Goal: Information Seeking & Learning: Learn about a topic

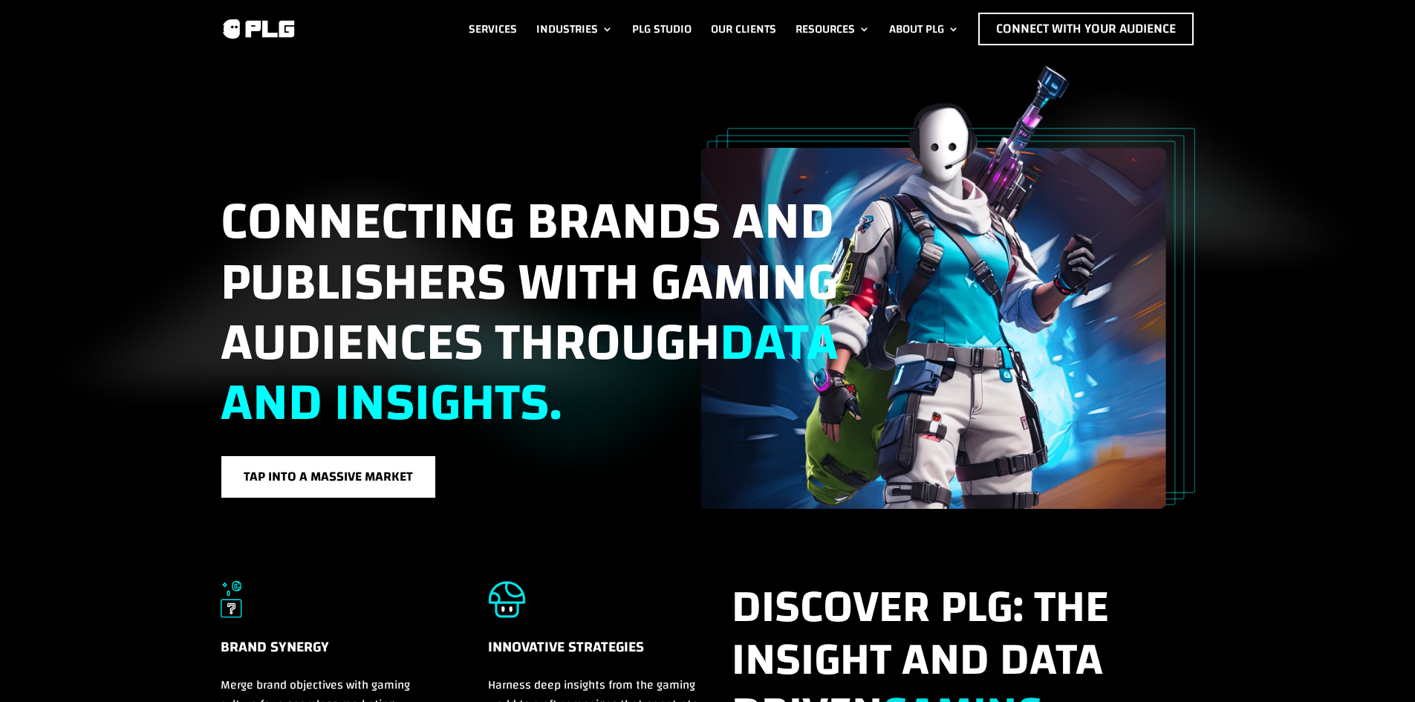
drag, startPoint x: 395, startPoint y: 446, endPoint x: 354, endPoint y: 117, distance: 332.3
click at [760, 33] on link "Our Clients" at bounding box center [743, 29] width 65 height 33
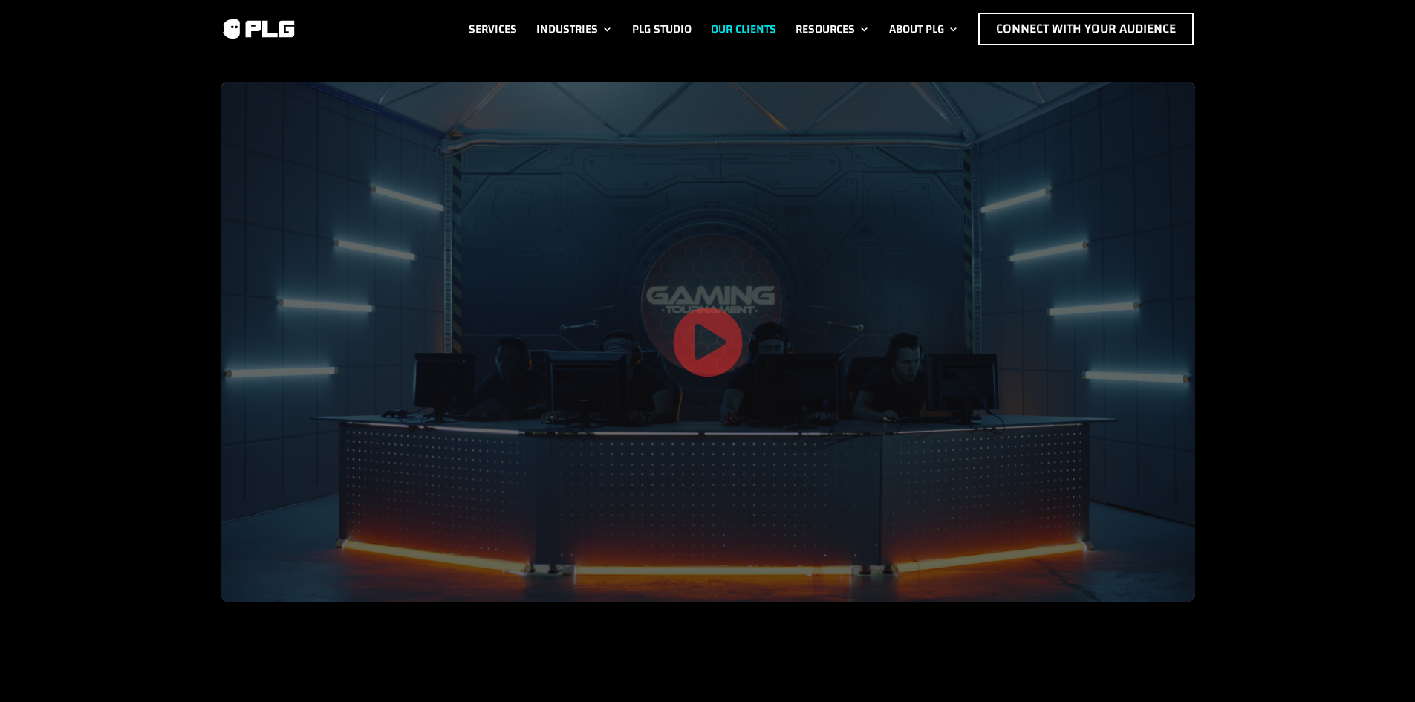
click at [756, 348] on div at bounding box center [708, 342] width 974 height 520
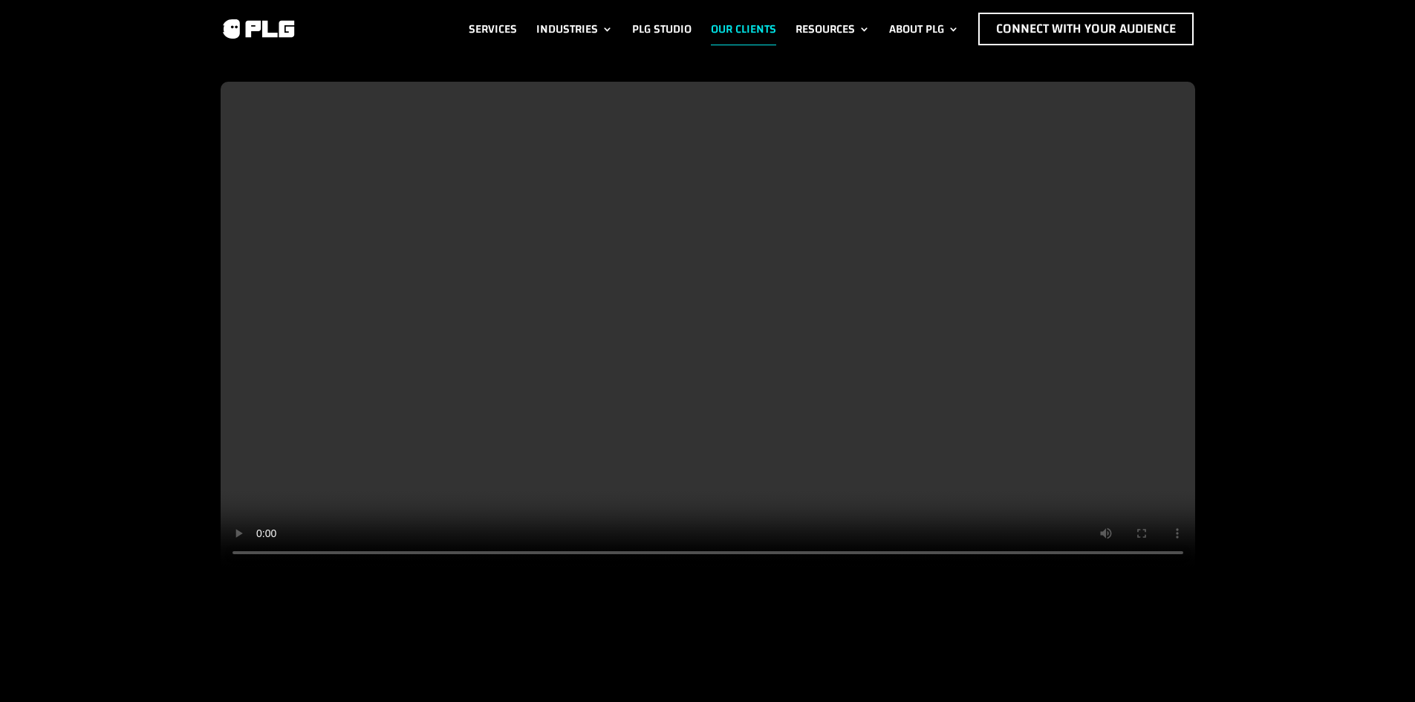
click at [765, 320] on video at bounding box center [708, 325] width 974 height 487
drag, startPoint x: 718, startPoint y: 484, endPoint x: 610, endPoint y: 116, distance: 384.0
click at [795, 8] on div "Services Industries F&B Industry Tech Industry Consumer Goods Industry Life & E…" at bounding box center [707, 29] width 1415 height 58
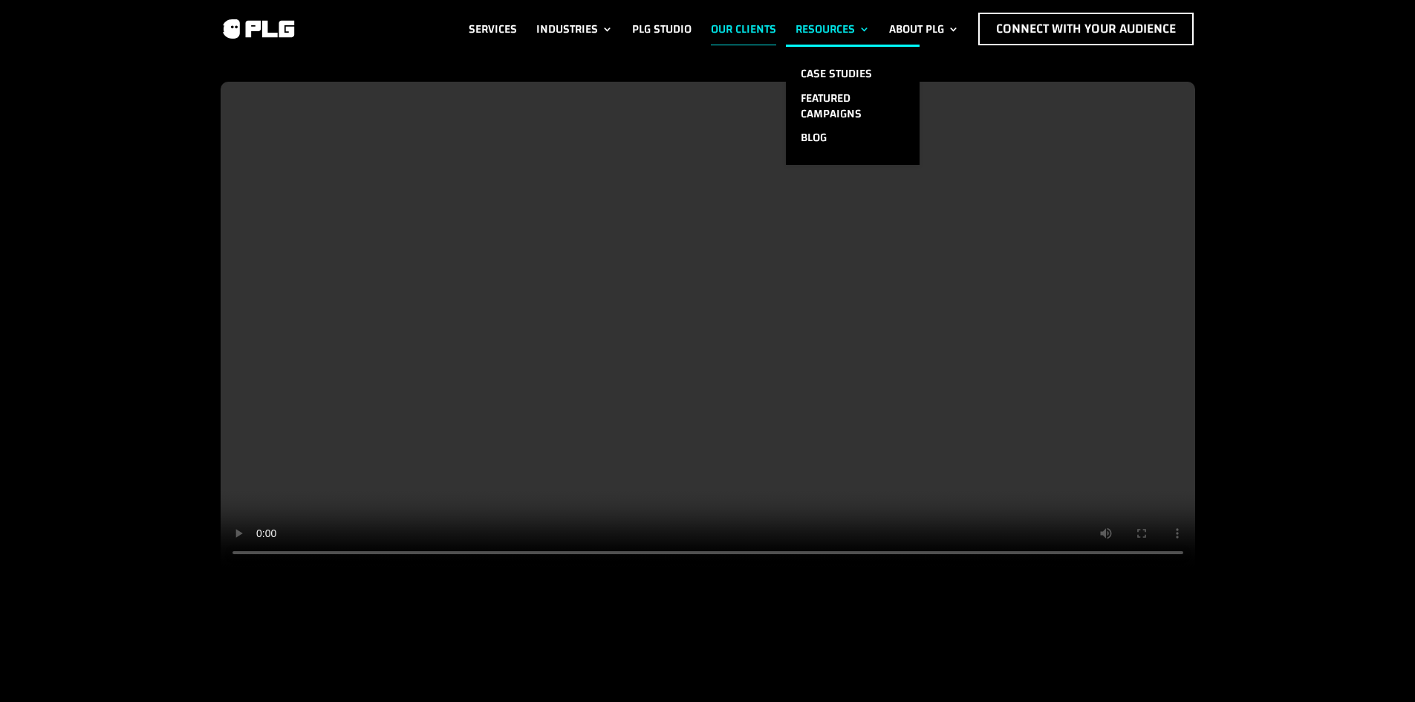
click at [810, 31] on link "Resources" at bounding box center [832, 29] width 74 height 33
click at [827, 74] on link "Case Studies" at bounding box center [853, 74] width 134 height 25
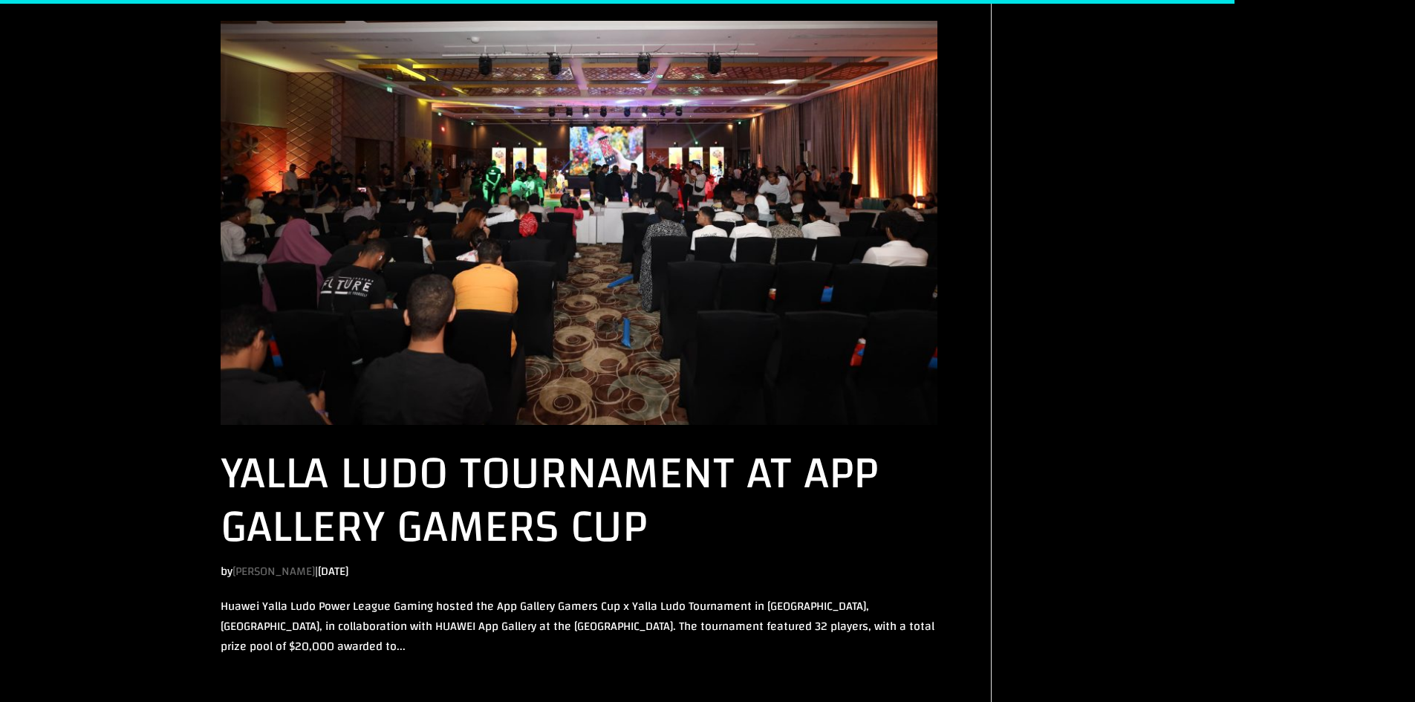
scroll to position [2230, 0]
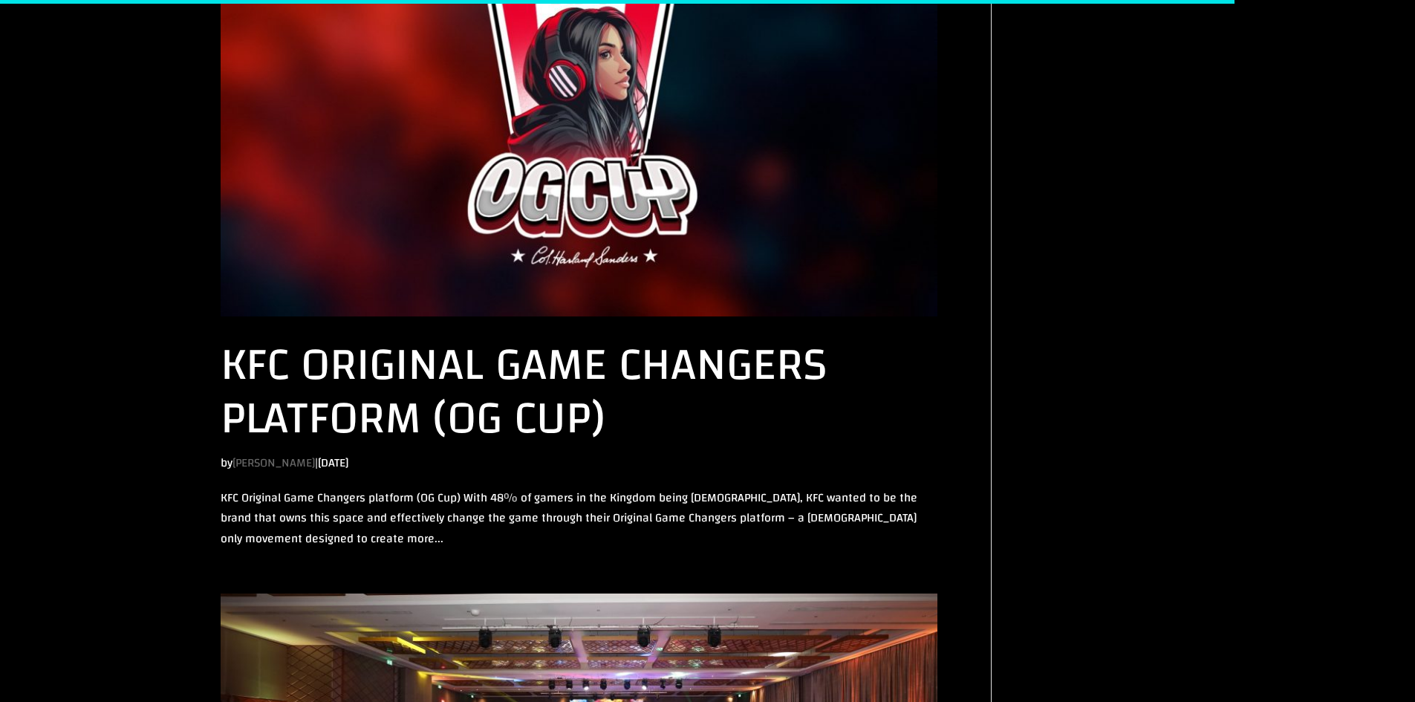
drag, startPoint x: 624, startPoint y: 523, endPoint x: 564, endPoint y: 316, distance: 215.6
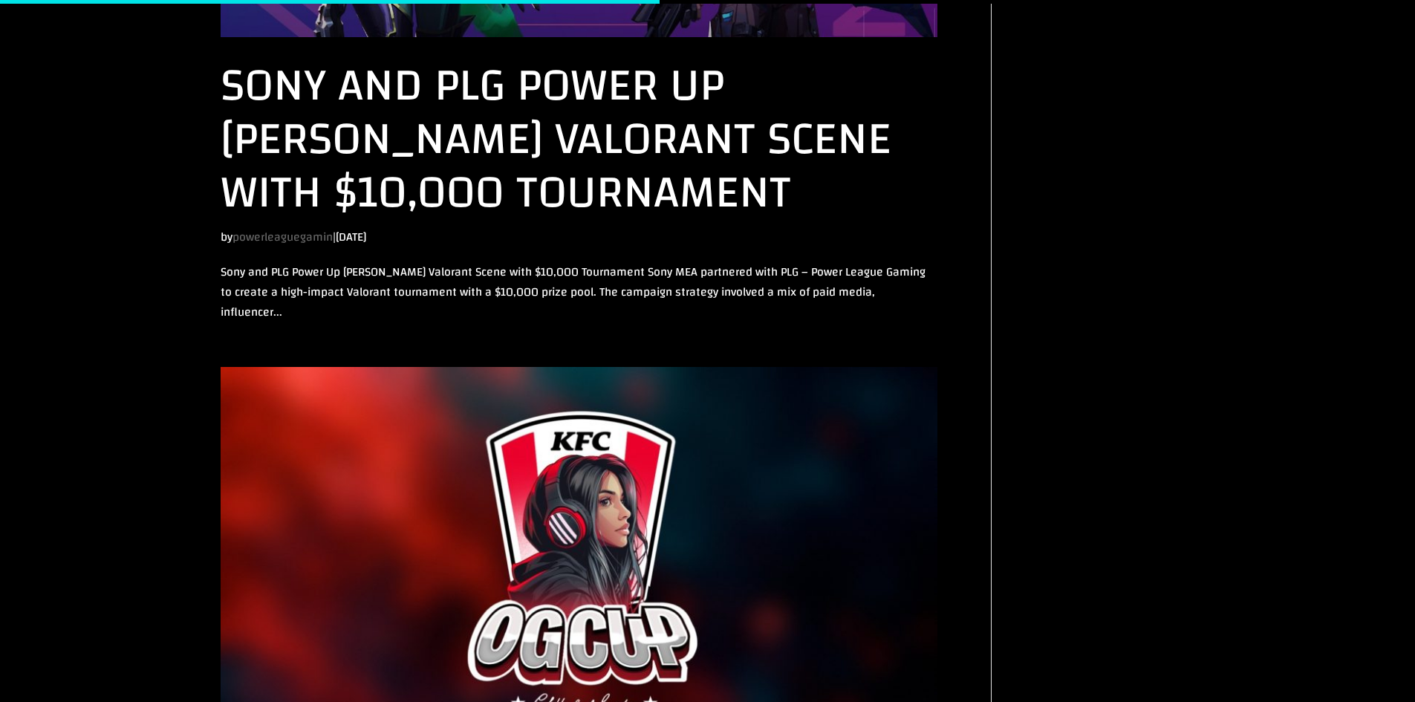
scroll to position [2007, 0]
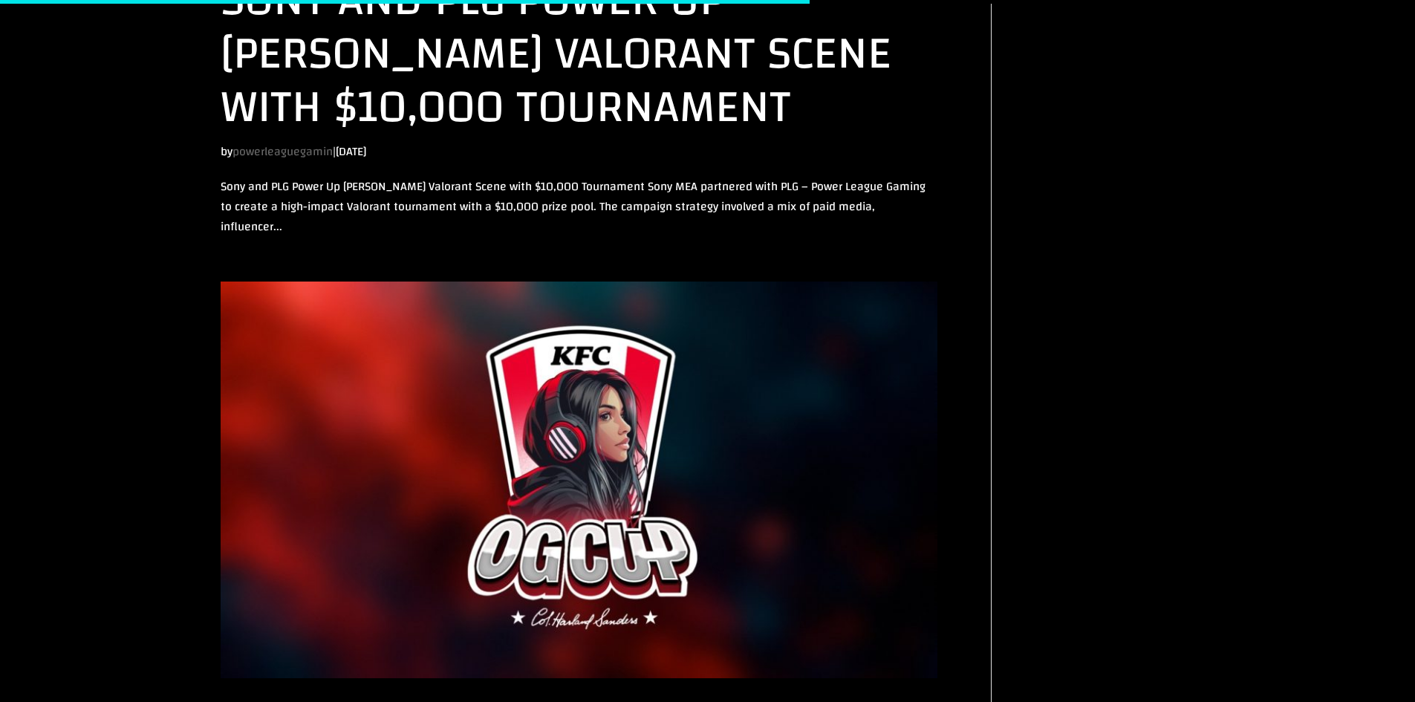
click at [290, 140] on link "powerleaguegamin" at bounding box center [282, 151] width 100 height 22
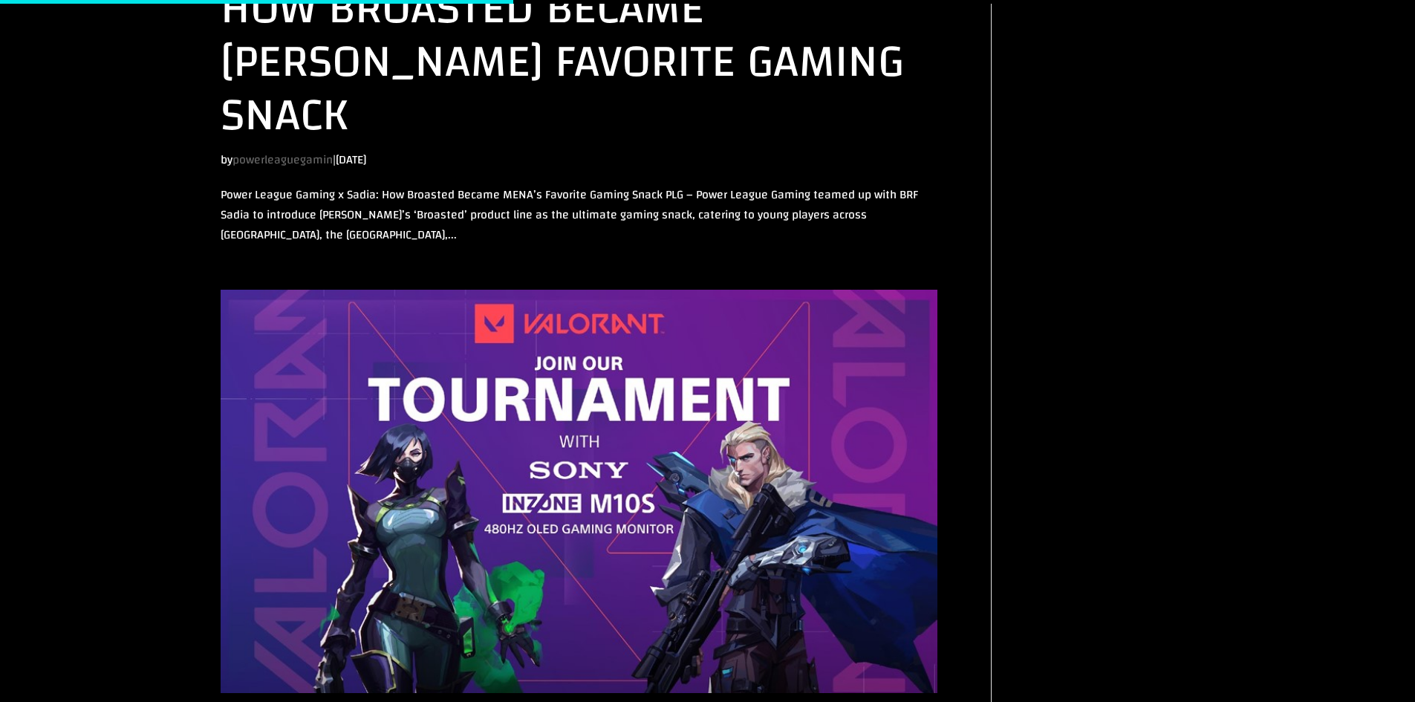
scroll to position [1293, 0]
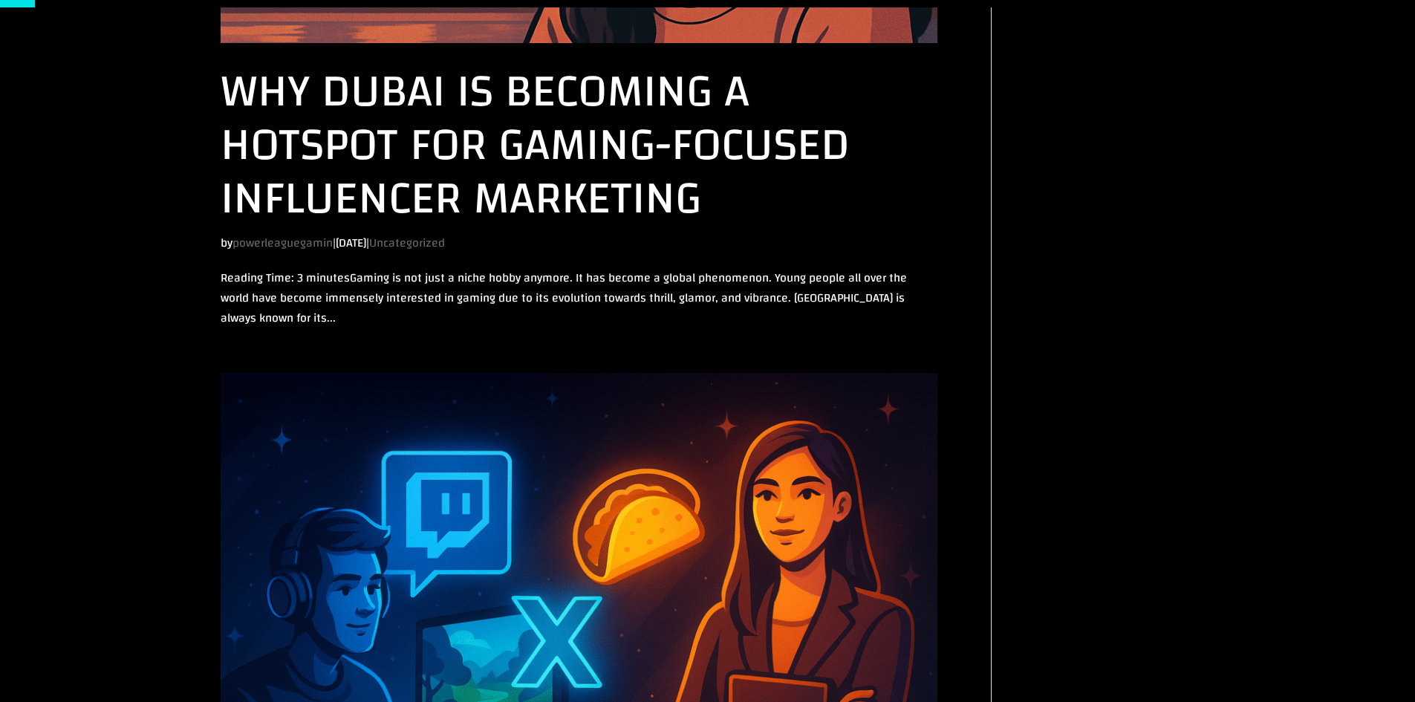
scroll to position [3980, 0]
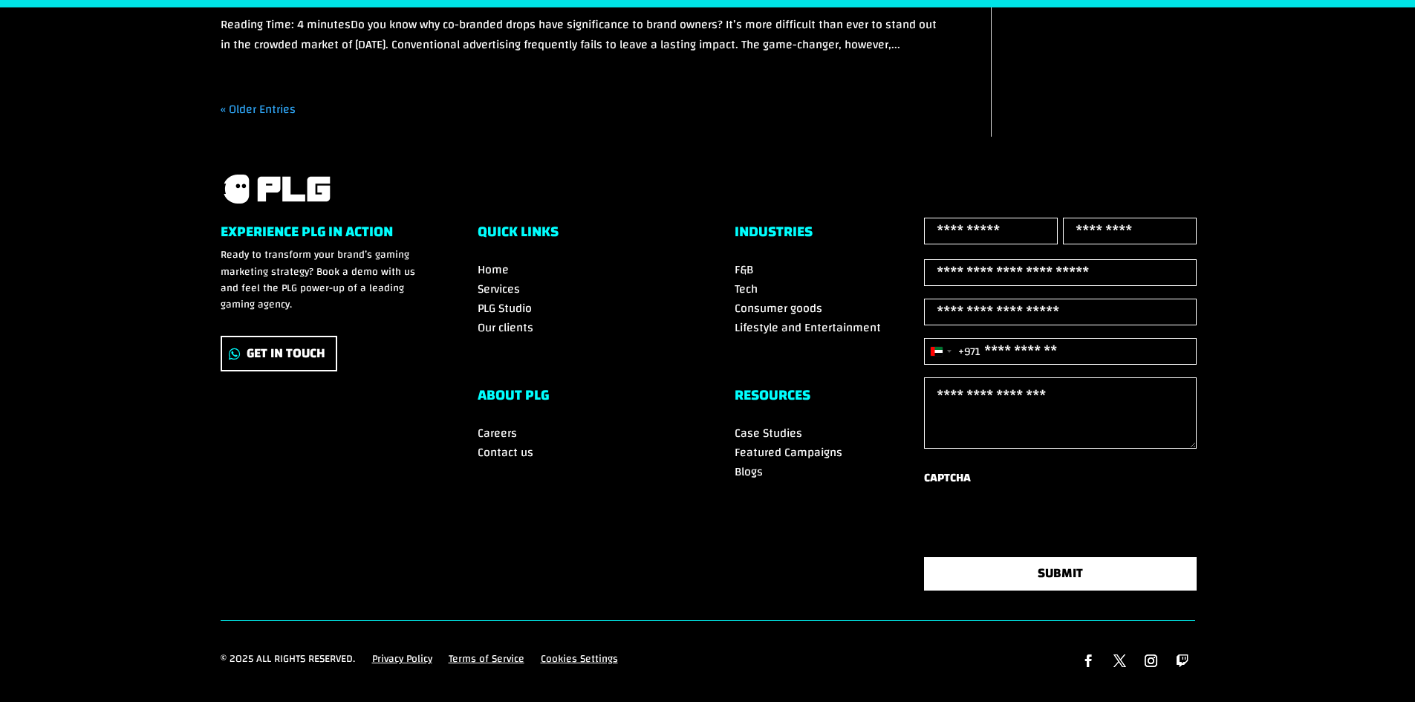
drag, startPoint x: 970, startPoint y: 177, endPoint x: 931, endPoint y: 632, distance: 456.9
click at [1114, 658] on link "Follow" at bounding box center [1119, 660] width 25 height 25
